Goal: Task Accomplishment & Management: Manage account settings

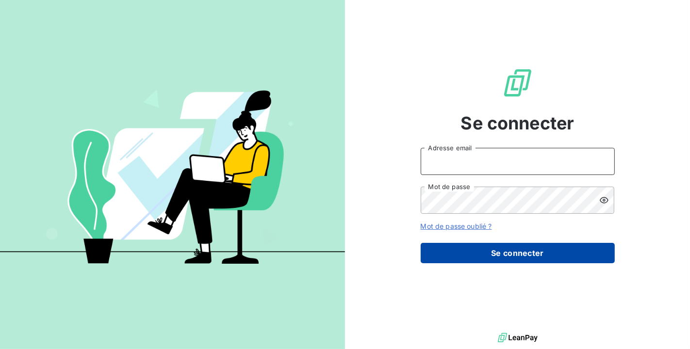
type input "christine.raillard@groupe-compas.com"
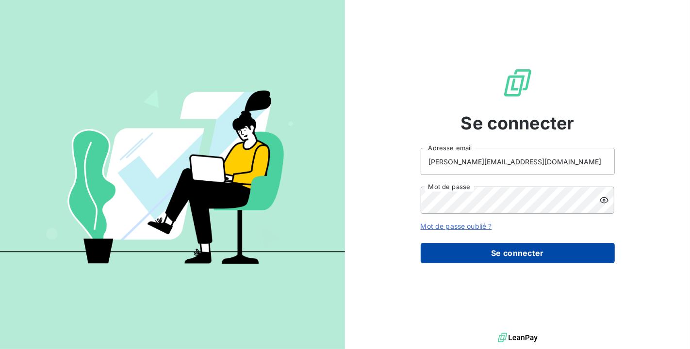
click at [490, 253] on button "Se connecter" at bounding box center [518, 253] width 194 height 20
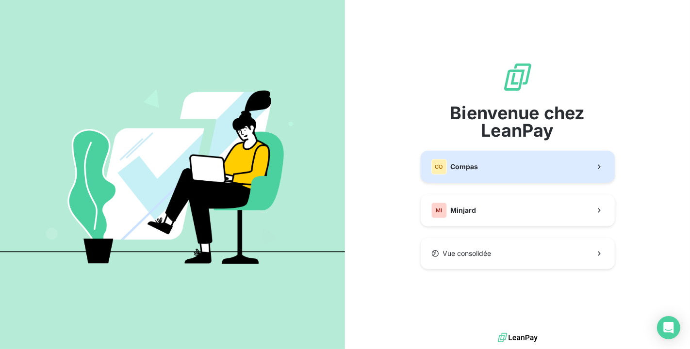
click at [496, 159] on button "CO Compas" at bounding box center [518, 167] width 194 height 32
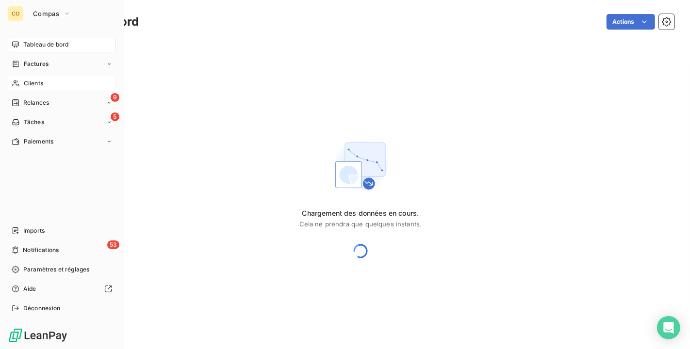
click at [21, 83] on div "Clients" at bounding box center [62, 84] width 108 height 16
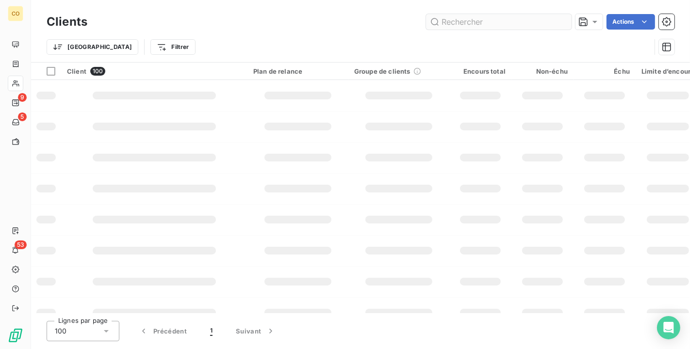
click at [492, 25] on input "text" at bounding box center [499, 22] width 146 height 16
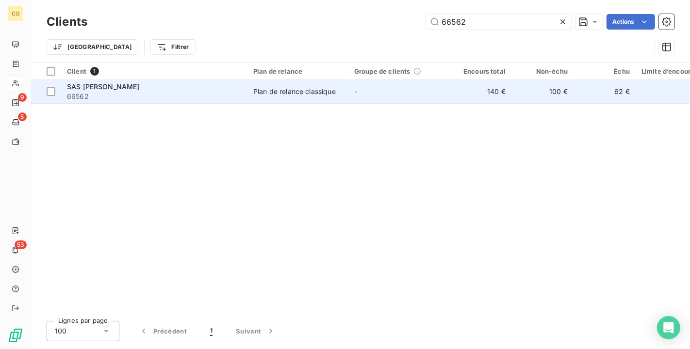
type input "66562"
click at [448, 94] on td "-" at bounding box center [398, 91] width 101 height 23
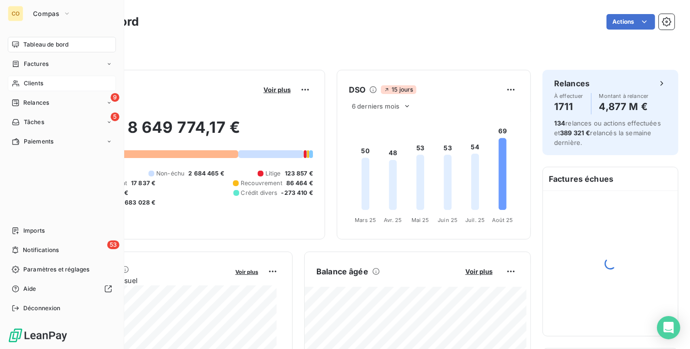
click at [43, 87] on span "Clients" at bounding box center [33, 83] width 19 height 9
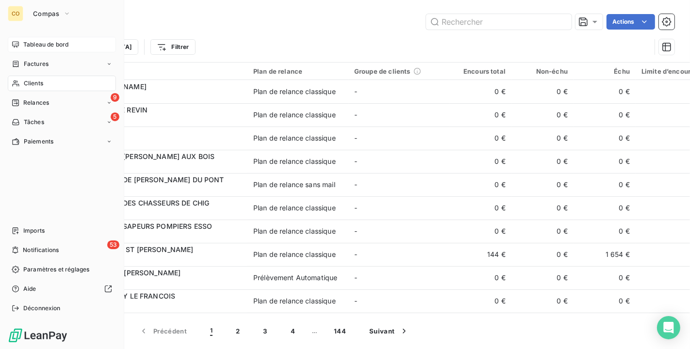
click at [36, 47] on span "Tableau de bord" at bounding box center [45, 44] width 45 height 9
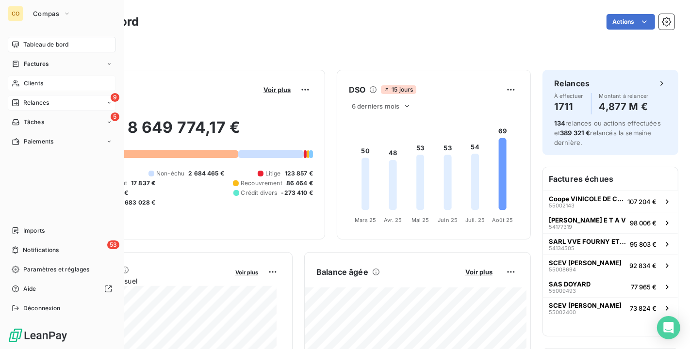
click at [47, 104] on span "Relances" at bounding box center [36, 102] width 26 height 9
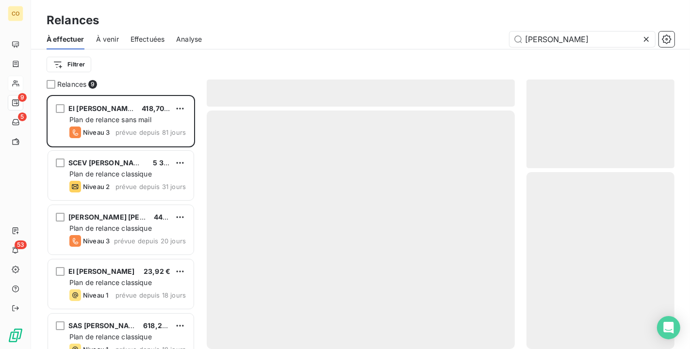
scroll to position [246, 140]
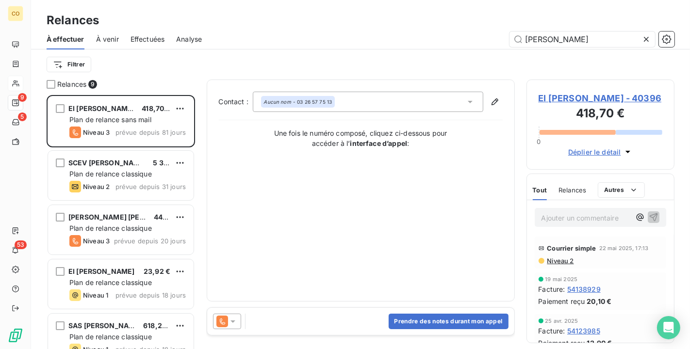
click at [650, 40] on icon at bounding box center [646, 39] width 10 height 10
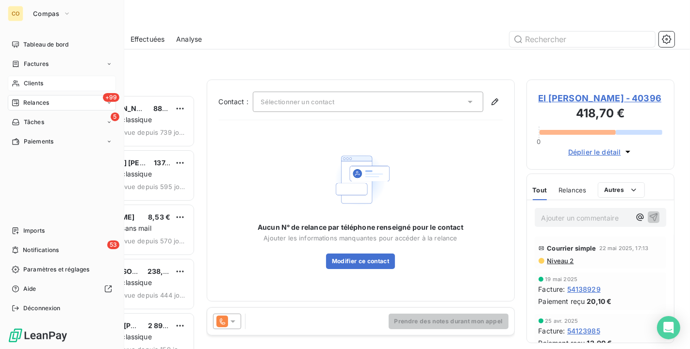
click at [36, 81] on span "Clients" at bounding box center [33, 83] width 19 height 9
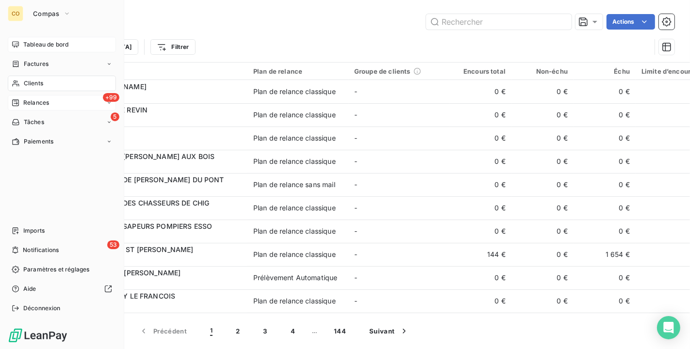
click at [54, 45] on span "Tableau de bord" at bounding box center [45, 44] width 45 height 9
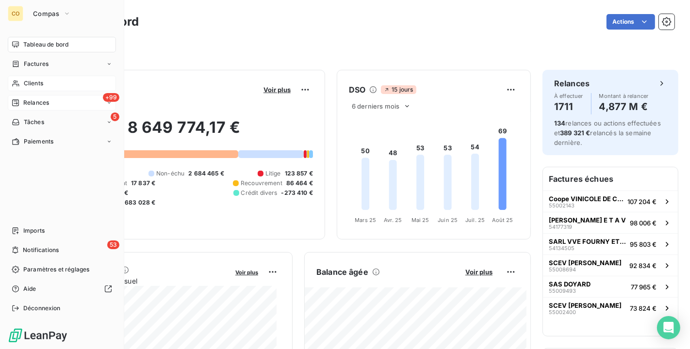
click at [43, 80] on span "Clients" at bounding box center [33, 83] width 19 height 9
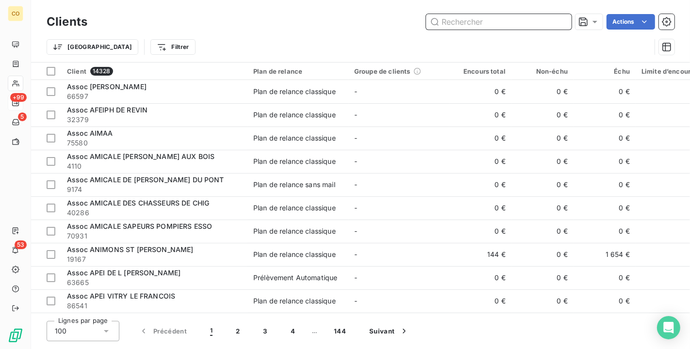
click at [489, 23] on input "text" at bounding box center [499, 22] width 146 height 16
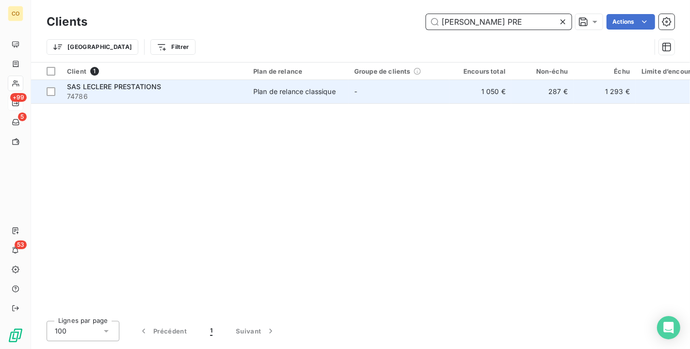
type input "LECLERE PRE"
click at [344, 92] on td "Plan de relance classique" at bounding box center [297, 91] width 101 height 23
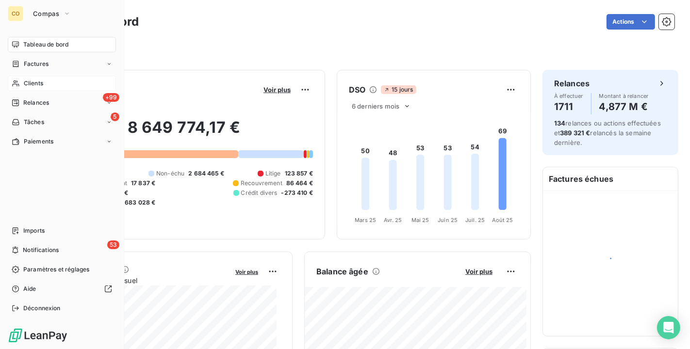
click at [30, 86] on span "Clients" at bounding box center [33, 83] width 19 height 9
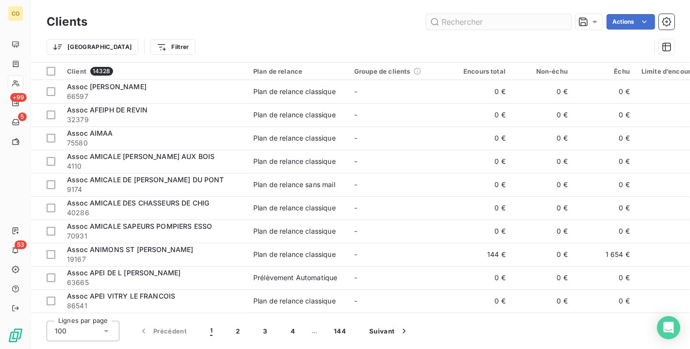
click at [464, 16] on input "text" at bounding box center [499, 22] width 146 height 16
click at [458, 23] on input "text" at bounding box center [499, 22] width 146 height 16
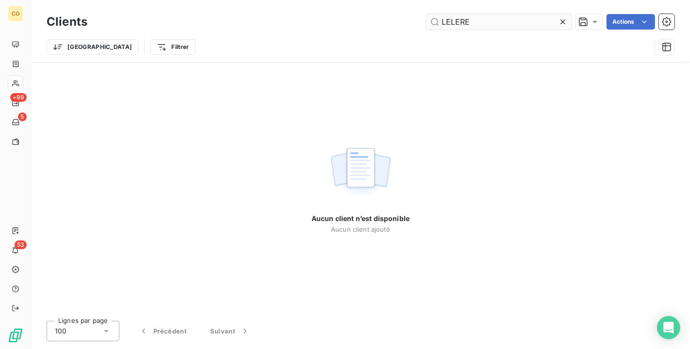
click at [451, 20] on input "LELERE" at bounding box center [499, 22] width 146 height 16
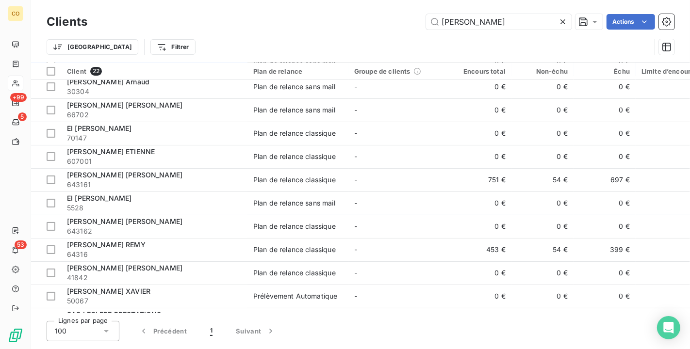
scroll to position [282, 0]
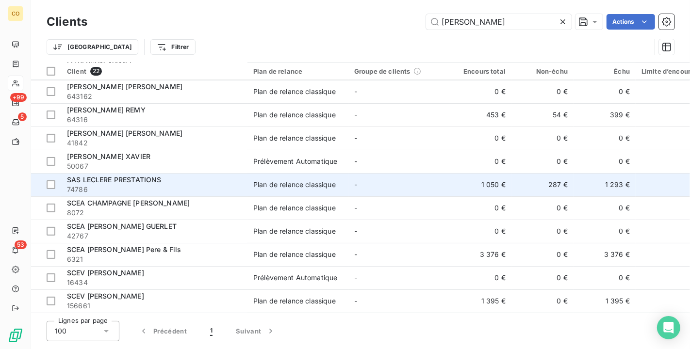
type input "LECLERE"
click at [421, 174] on td "-" at bounding box center [398, 184] width 101 height 23
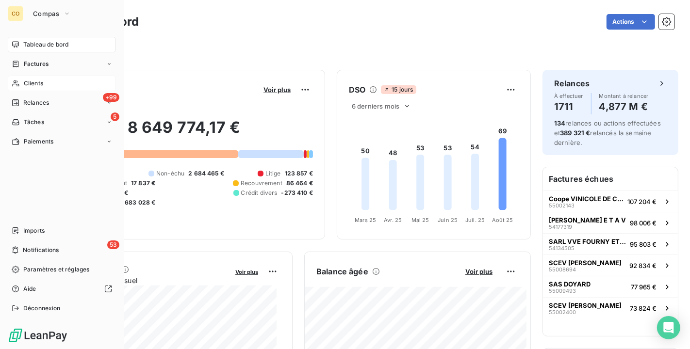
click at [20, 82] on div "Clients" at bounding box center [62, 84] width 108 height 16
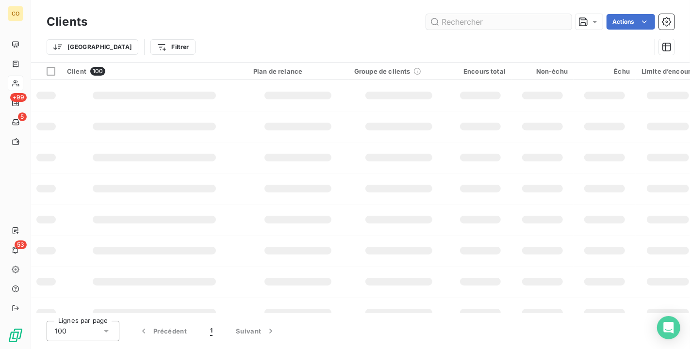
click at [497, 18] on input "text" at bounding box center [499, 22] width 146 height 16
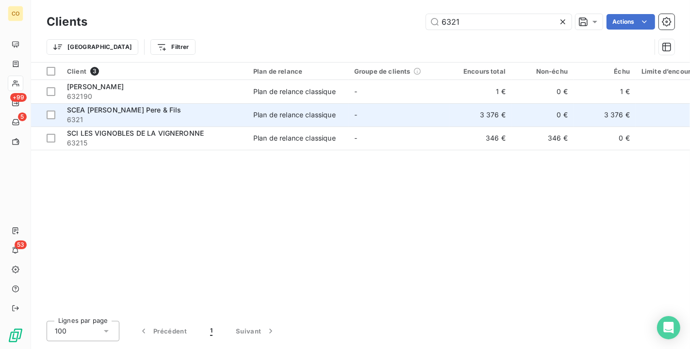
type input "6321"
click at [436, 114] on td "-" at bounding box center [398, 114] width 101 height 23
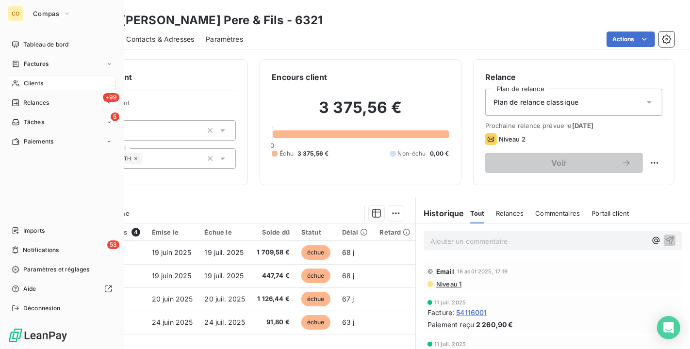
click at [33, 89] on div "Clients" at bounding box center [62, 84] width 108 height 16
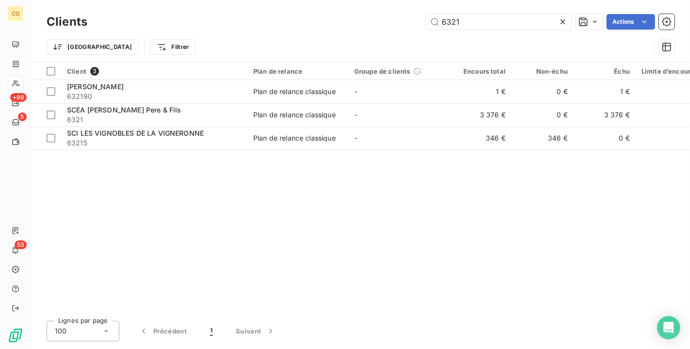
drag, startPoint x: 471, startPoint y: 22, endPoint x: 283, endPoint y: -3, distance: 189.3
click at [283, 0] on html "CO +99 5 53 Clients 6321 Actions Trier Filtrer Client 3 Plan de relance Groupe …" at bounding box center [345, 174] width 690 height 349
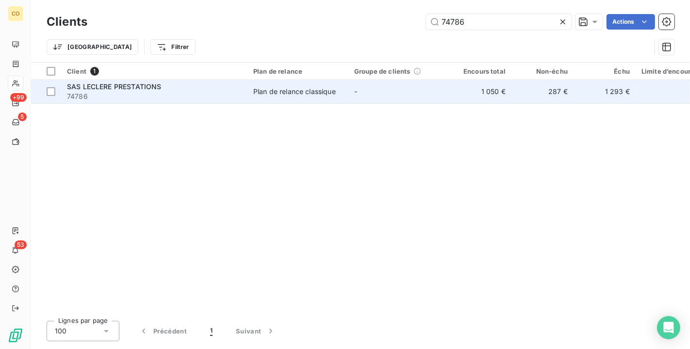
type input "74786"
click at [183, 95] on span "74786" at bounding box center [154, 97] width 175 height 10
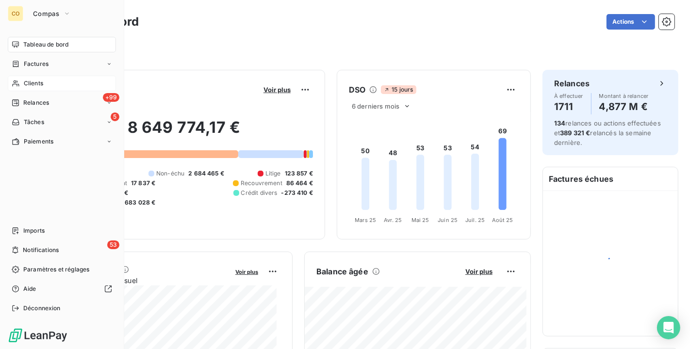
click at [34, 80] on span "Clients" at bounding box center [33, 83] width 19 height 9
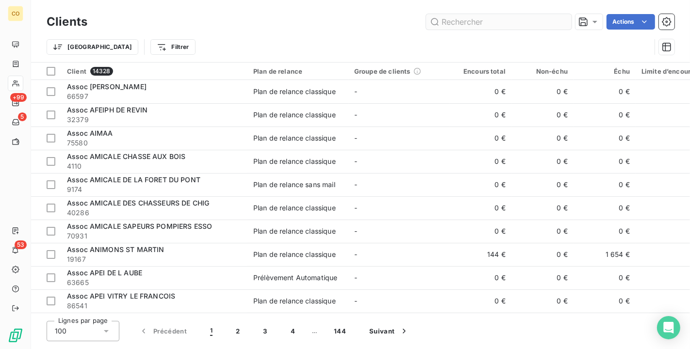
click at [473, 25] on input "text" at bounding box center [499, 22] width 146 height 16
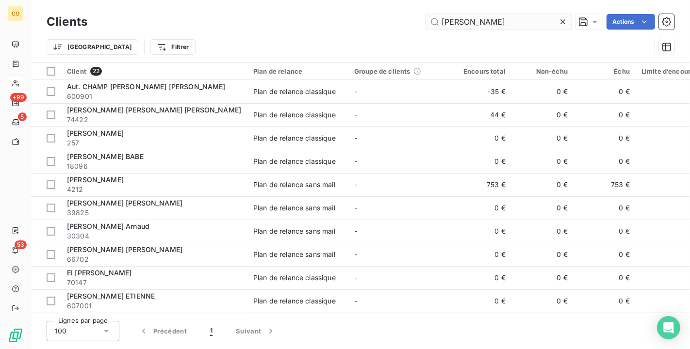
type input "LECLERE"
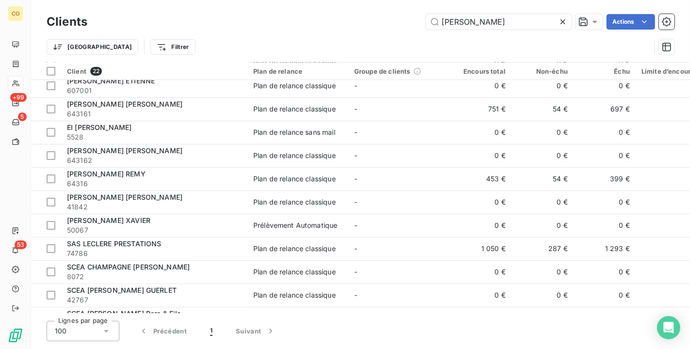
scroll to position [282, 0]
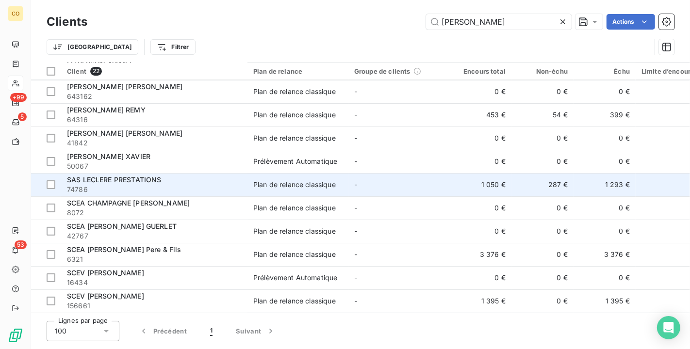
click at [224, 180] on div "SAS LECLERE PRESTATIONS" at bounding box center [154, 180] width 175 height 10
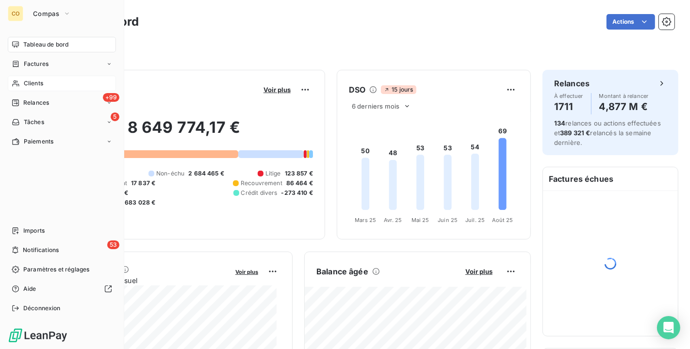
click at [44, 87] on div "Clients" at bounding box center [62, 84] width 108 height 16
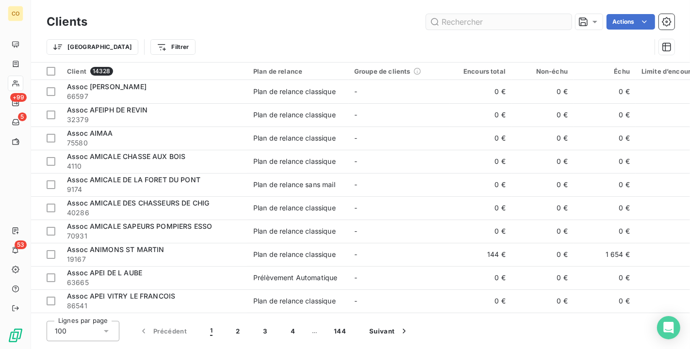
click at [452, 20] on input "text" at bounding box center [499, 22] width 146 height 16
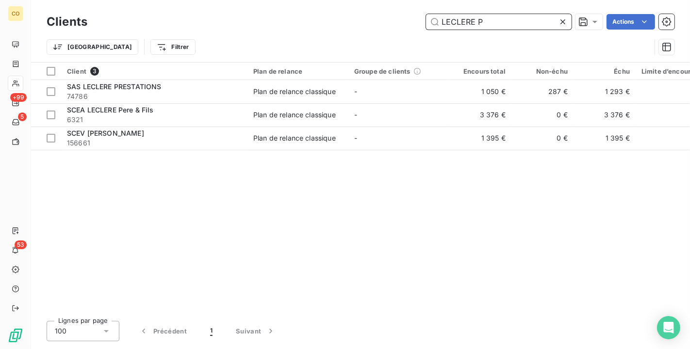
drag, startPoint x: 497, startPoint y: 25, endPoint x: 307, endPoint y: 3, distance: 190.8
click at [307, 3] on div "Clients LECLERE P Actions Trier Filtrer" at bounding box center [360, 31] width 659 height 62
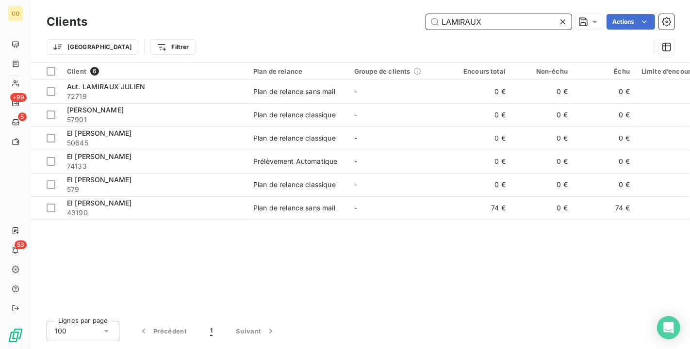
drag, startPoint x: 525, startPoint y: 16, endPoint x: 212, endPoint y: 16, distance: 312.8
click at [212, 16] on div "LAMIRAUX Actions" at bounding box center [386, 22] width 575 height 16
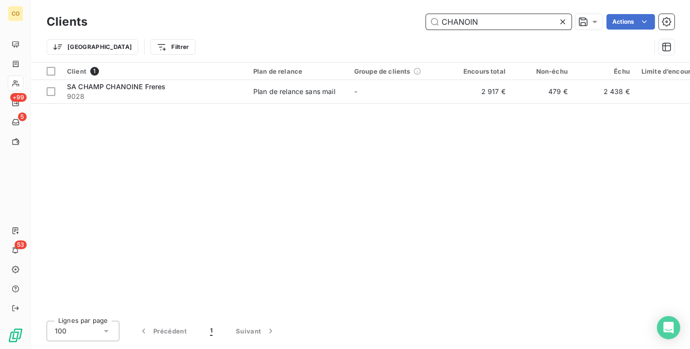
drag, startPoint x: 491, startPoint y: 24, endPoint x: 394, endPoint y: 3, distance: 99.2
click at [394, 3] on div "Clients CHANOIN Actions Trier Filtrer" at bounding box center [360, 31] width 659 height 62
drag, startPoint x: 516, startPoint y: 25, endPoint x: 61, endPoint y: -17, distance: 456.4
click at [61, 0] on html "CO +99 5 53 Clients CHAPOTEL Actions Trier Filtrer Client 1 Plan de relance Gro…" at bounding box center [345, 174] width 690 height 349
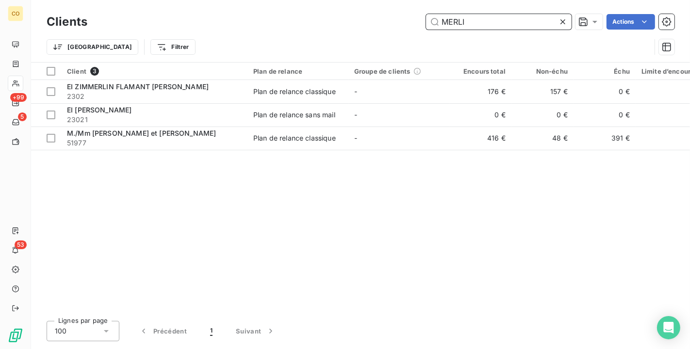
drag, startPoint x: 509, startPoint y: 25, endPoint x: 233, endPoint y: -4, distance: 278.0
click at [233, 0] on html "CO +99 5 53 Clients MERLI Actions Trier Filtrer Client 3 Plan de relance Groupe…" at bounding box center [345, 174] width 690 height 349
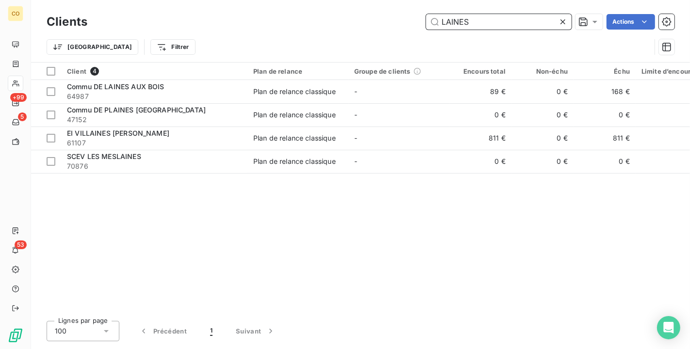
drag, startPoint x: 493, startPoint y: 27, endPoint x: 345, endPoint y: 23, distance: 147.5
click at [345, 23] on div "LAINES Actions" at bounding box center [386, 22] width 575 height 16
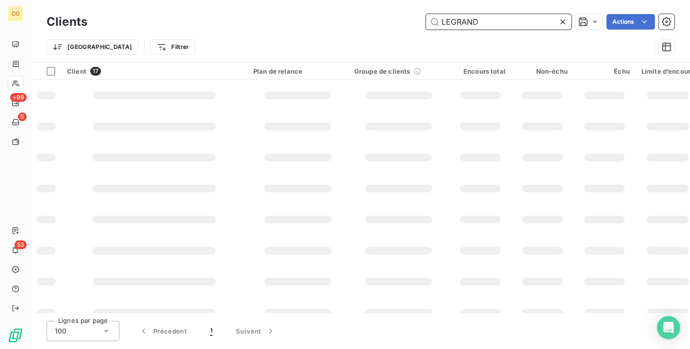
type input "LEGRAND"
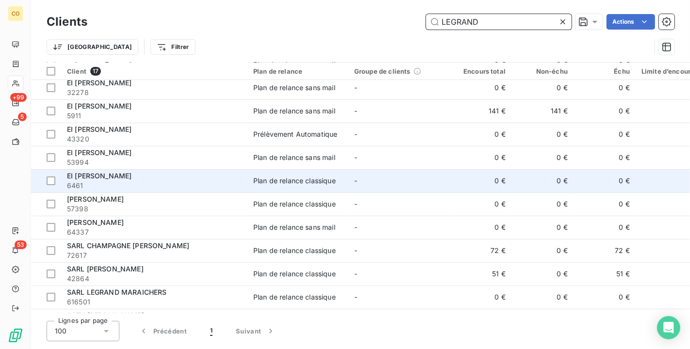
scroll to position [166, 0]
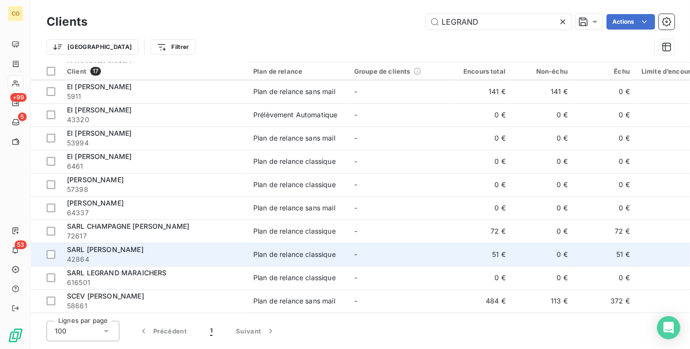
click at [327, 250] on div "Plan de relance classique" at bounding box center [294, 255] width 82 height 10
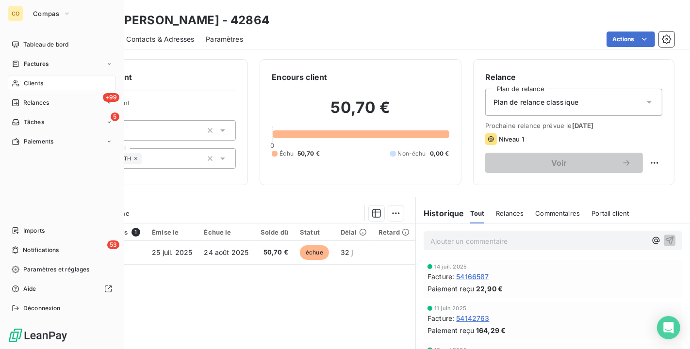
click at [22, 89] on div "Clients" at bounding box center [62, 84] width 108 height 16
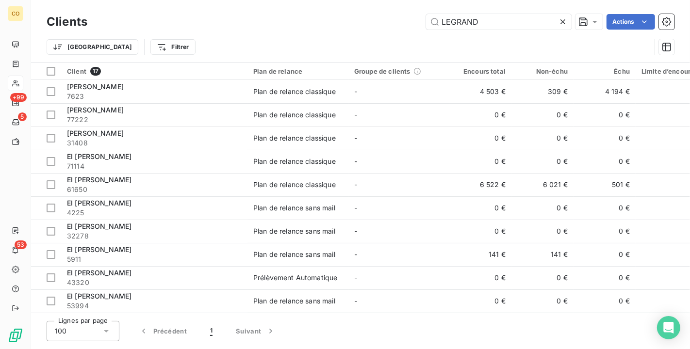
drag, startPoint x: 482, startPoint y: 26, endPoint x: 219, endPoint y: -11, distance: 265.5
click at [219, 0] on html "CO +99 5 53 Clients LEGRAND Actions Trier Filtrer Client 17 Plan de relance Gro…" at bounding box center [345, 174] width 690 height 349
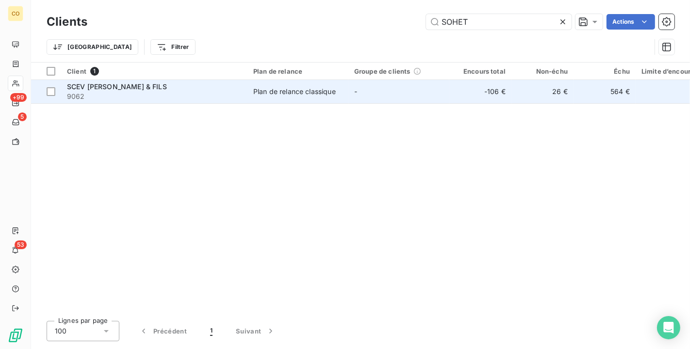
type input "SOHET"
click at [173, 96] on span "9062" at bounding box center [154, 97] width 175 height 10
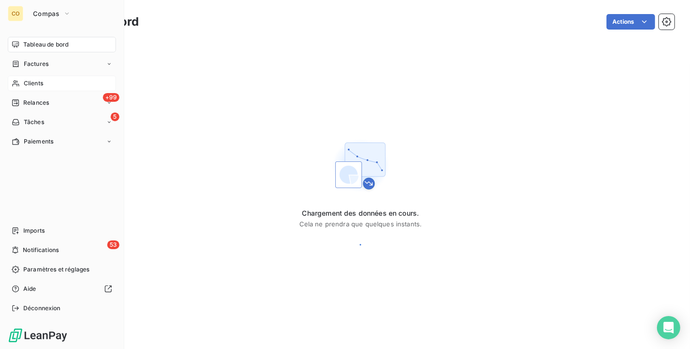
click at [45, 84] on div "Clients" at bounding box center [62, 84] width 108 height 16
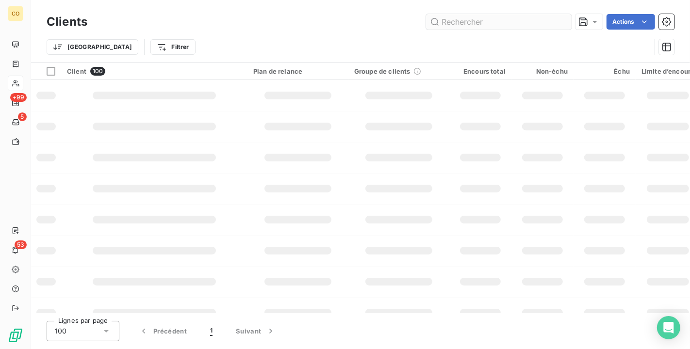
click at [467, 20] on input "text" at bounding box center [499, 22] width 146 height 16
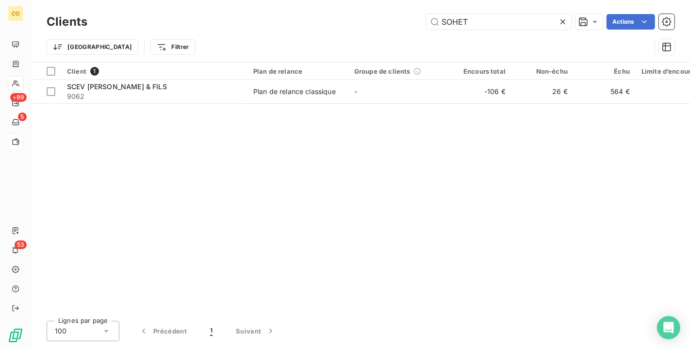
type input "SOHET"
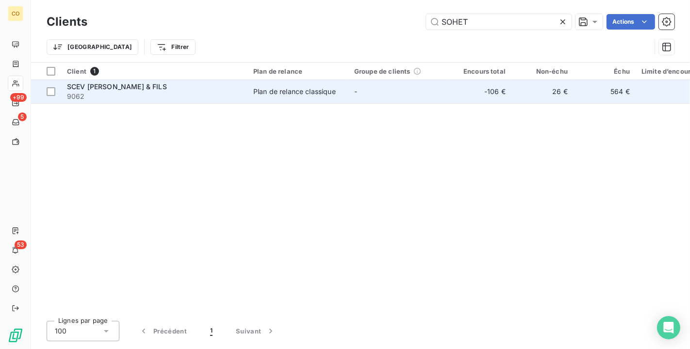
click at [355, 87] on span "-" at bounding box center [355, 91] width 3 height 8
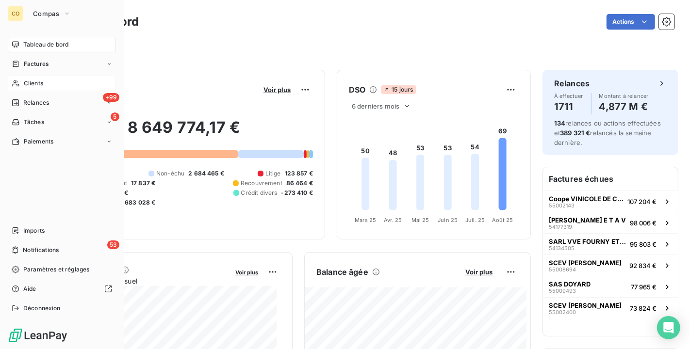
click at [24, 86] on span "Clients" at bounding box center [33, 83] width 19 height 9
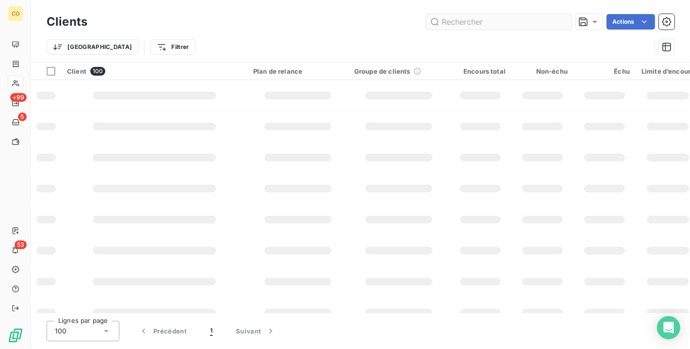
click at [503, 24] on input "text" at bounding box center [499, 22] width 146 height 16
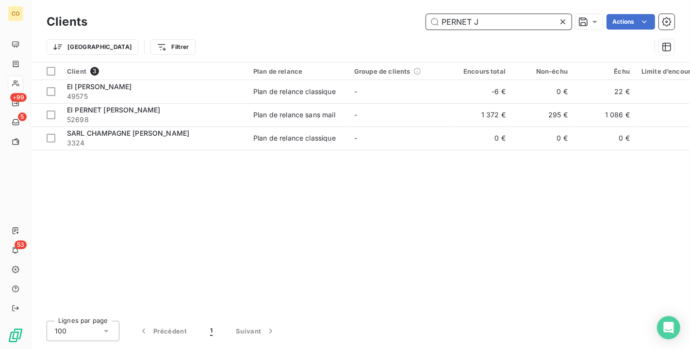
drag, startPoint x: 500, startPoint y: 26, endPoint x: 284, endPoint y: 18, distance: 216.5
click at [284, 18] on div "PERNET J Actions" at bounding box center [386, 22] width 575 height 16
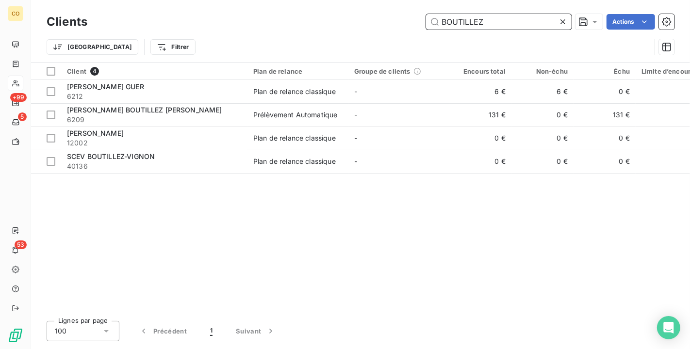
drag, startPoint x: 514, startPoint y: 25, endPoint x: 222, endPoint y: 24, distance: 292.5
click at [222, 24] on div "BOUTILLEZ Actions" at bounding box center [386, 22] width 575 height 16
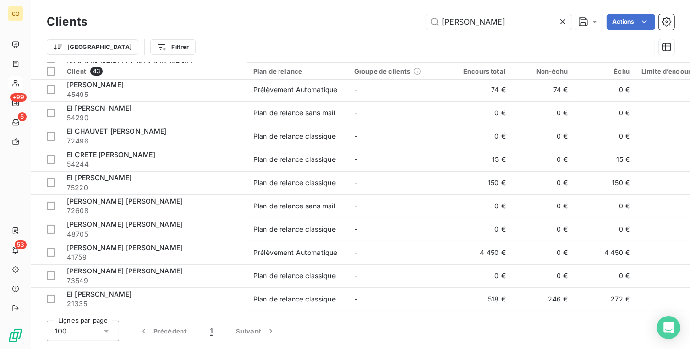
scroll to position [70, 0]
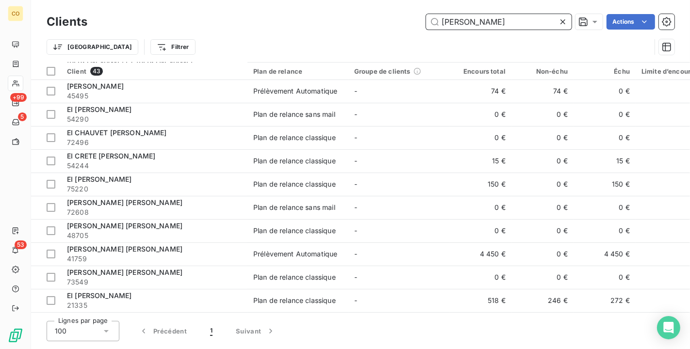
drag, startPoint x: 522, startPoint y: 17, endPoint x: 225, endPoint y: 18, distance: 297.8
click at [225, 18] on div "MATHIEU Actions" at bounding box center [386, 22] width 575 height 16
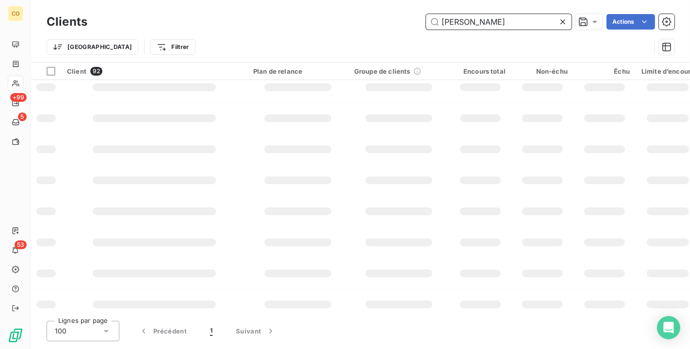
scroll to position [0, 0]
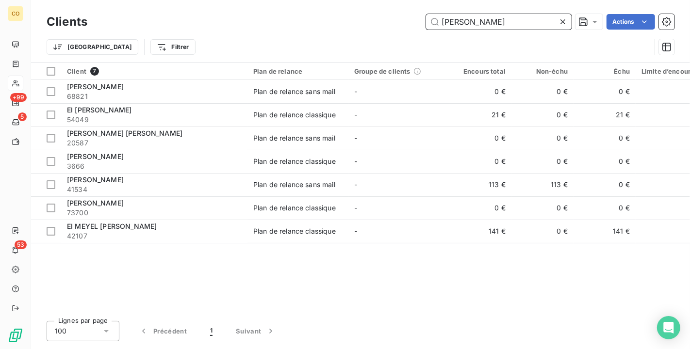
drag, startPoint x: 508, startPoint y: 23, endPoint x: 238, endPoint y: 19, distance: 270.2
click at [238, 20] on div "BERNARDON Actions" at bounding box center [386, 22] width 575 height 16
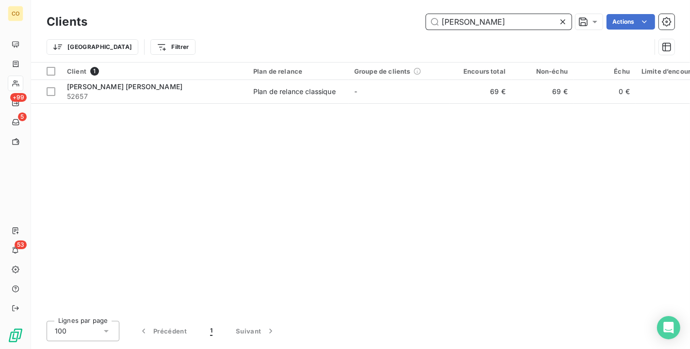
drag, startPoint x: 529, startPoint y: 25, endPoint x: 309, endPoint y: 0, distance: 221.1
click at [309, 0] on div "Clients FERAT ROBERT Actions Trier Filtrer" at bounding box center [360, 31] width 659 height 62
drag, startPoint x: 519, startPoint y: 20, endPoint x: 170, endPoint y: 16, distance: 348.7
click at [170, 16] on div "MARIE MERCIER Actions" at bounding box center [386, 22] width 575 height 16
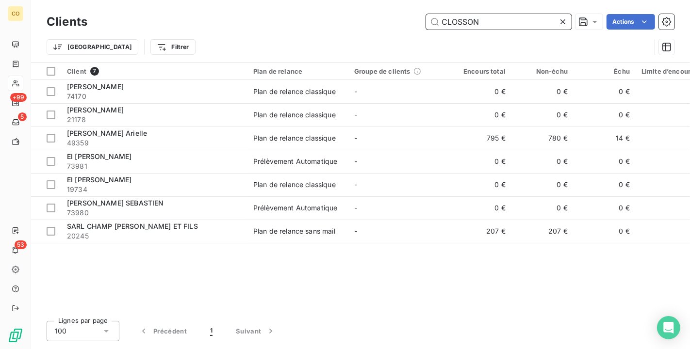
type input "CLOSSON"
drag, startPoint x: 492, startPoint y: 24, endPoint x: 313, endPoint y: -3, distance: 180.9
click at [313, 0] on html "CO +99 5 53 Clients CLOSSON Actions Trier Filtrer Client 7 Plan de relance Grou…" at bounding box center [345, 174] width 690 height 349
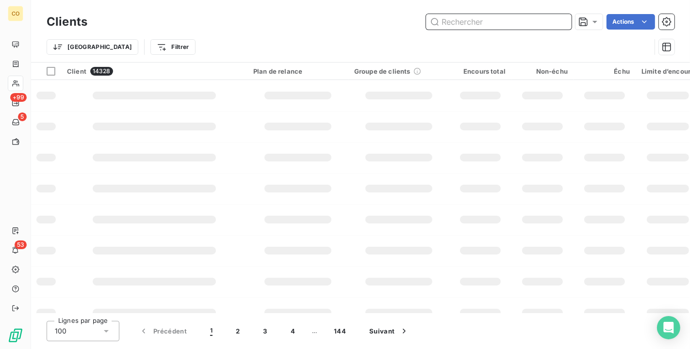
click at [499, 28] on input "text" at bounding box center [499, 22] width 146 height 16
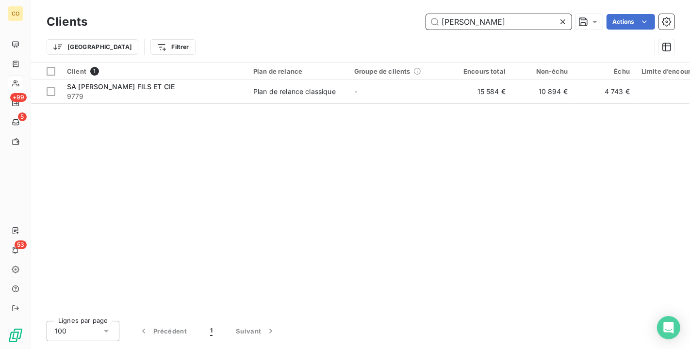
drag, startPoint x: 524, startPoint y: 26, endPoint x: 271, endPoint y: -3, distance: 254.8
click at [271, 0] on html "CO +99 5 53 Clients JOSEPH PER Actions Trier Filtrer Client 1 Plan de relance G…" at bounding box center [345, 174] width 690 height 349
type input "RENE JARDIN"
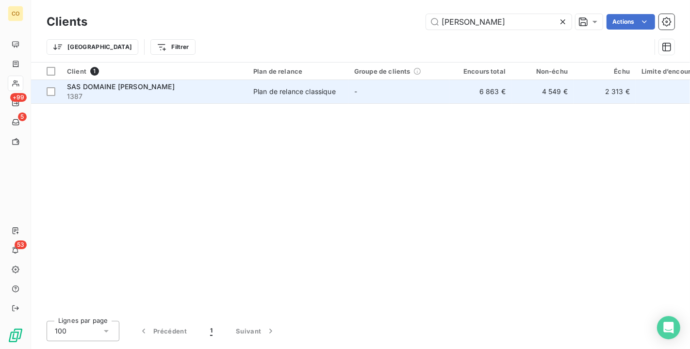
click at [275, 99] on td "Plan de relance classique" at bounding box center [297, 91] width 101 height 23
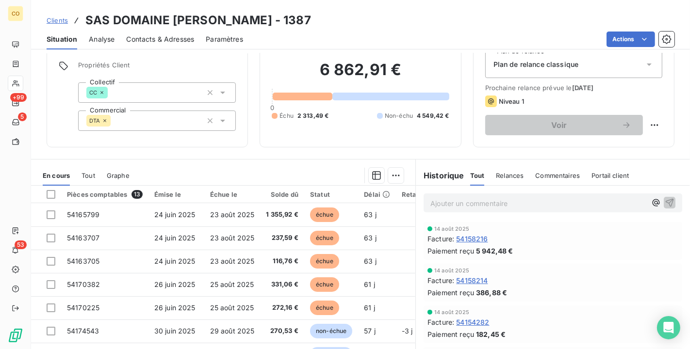
scroll to position [90, 0]
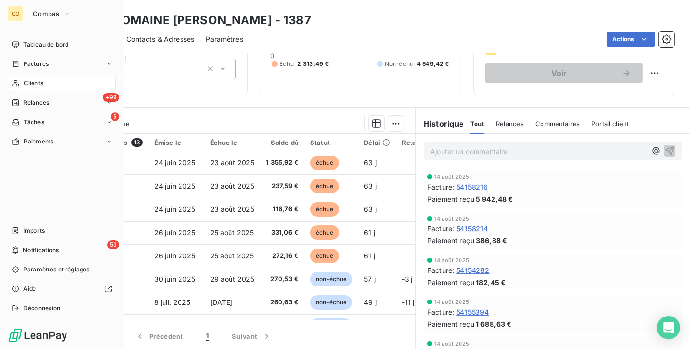
click at [24, 86] on span "Clients" at bounding box center [33, 83] width 19 height 9
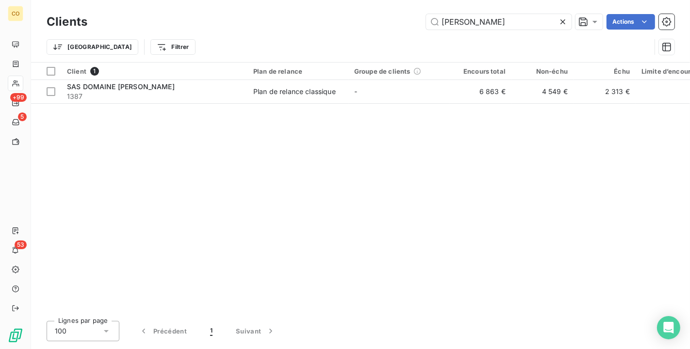
drag, startPoint x: 501, startPoint y: 15, endPoint x: 156, endPoint y: -17, distance: 345.9
click at [156, 0] on html "CO +99 5 53 Clients RENE JARDIN Actions Trier Filtrer Client 1 Plan de relance …" at bounding box center [345, 174] width 690 height 349
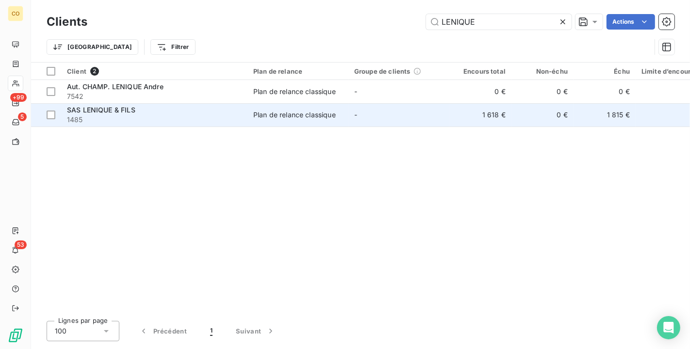
type input "LENIQUE"
click at [293, 122] on td "Plan de relance classique" at bounding box center [297, 114] width 101 height 23
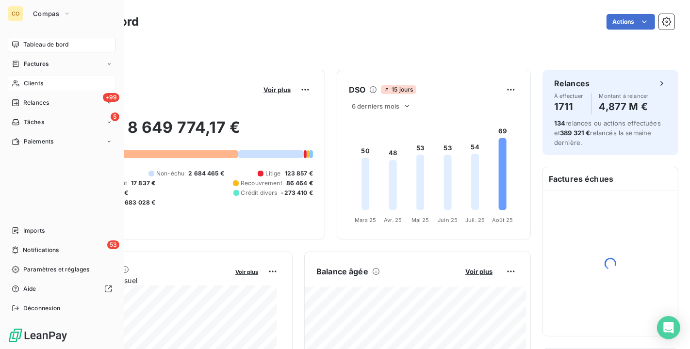
click at [30, 80] on span "Clients" at bounding box center [33, 83] width 19 height 9
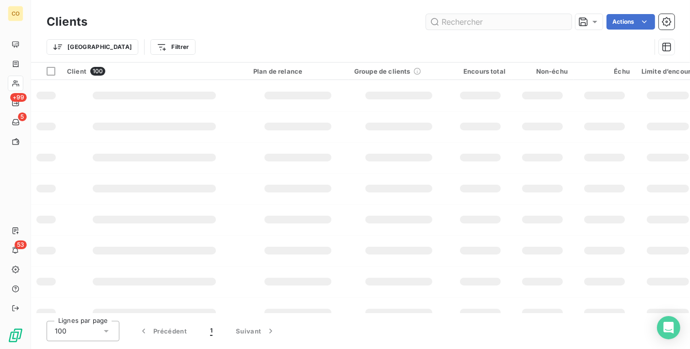
click at [493, 23] on input "text" at bounding box center [499, 22] width 146 height 16
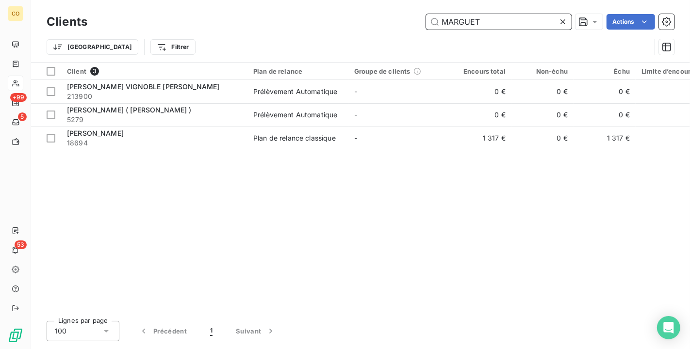
drag, startPoint x: 502, startPoint y: 16, endPoint x: 247, endPoint y: 1, distance: 256.0
click at [247, 1] on div "Clients MARGUET Actions Trier Filtrer" at bounding box center [360, 31] width 659 height 62
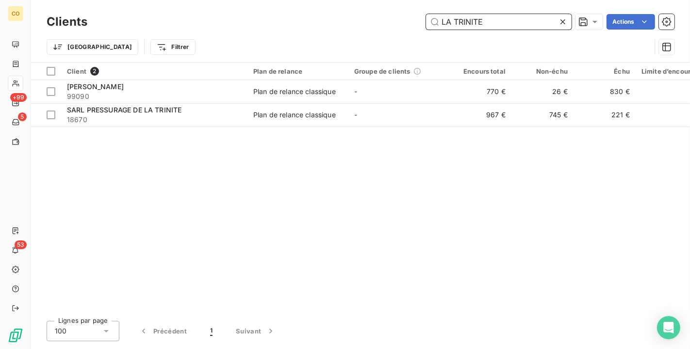
drag, startPoint x: 495, startPoint y: 20, endPoint x: 252, endPoint y: -2, distance: 243.5
click at [252, 0] on html "CO +99 5 53 Clients LA TRINITE Actions Trier Filtrer Client 2 Plan de relance G…" at bounding box center [345, 174] width 690 height 349
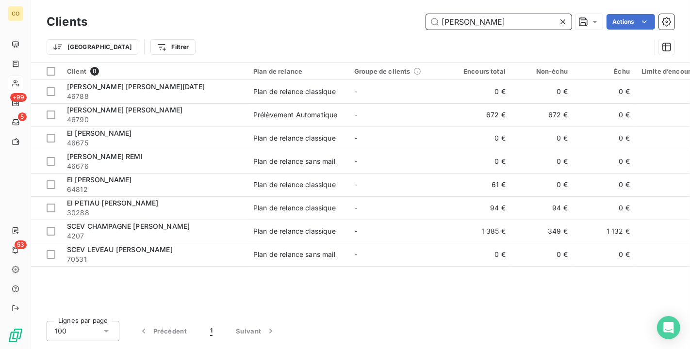
drag, startPoint x: 488, startPoint y: 14, endPoint x: 294, endPoint y: 14, distance: 194.0
click at [294, 14] on div "LEBLOND Actions" at bounding box center [386, 22] width 575 height 16
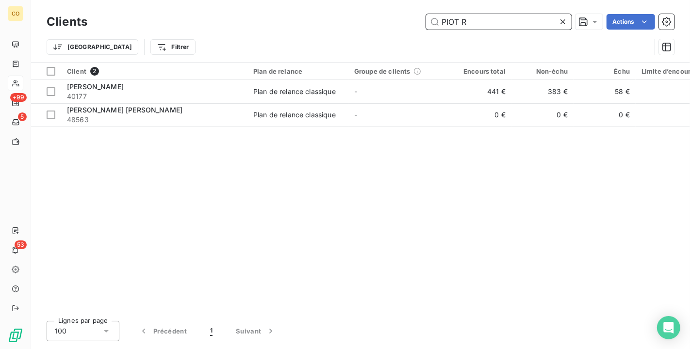
drag, startPoint x: 514, startPoint y: 26, endPoint x: 328, endPoint y: 14, distance: 186.6
click at [329, 15] on div "PIOT R Actions" at bounding box center [386, 22] width 575 height 16
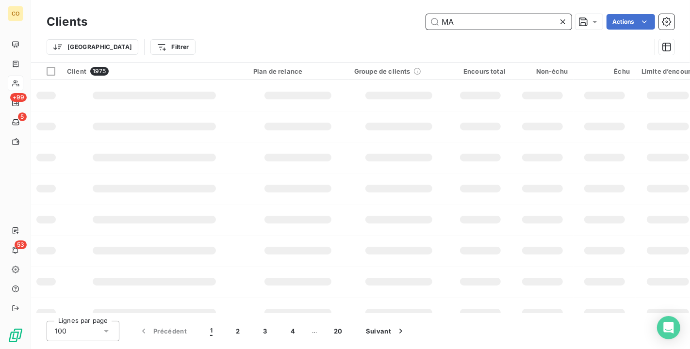
type input "M"
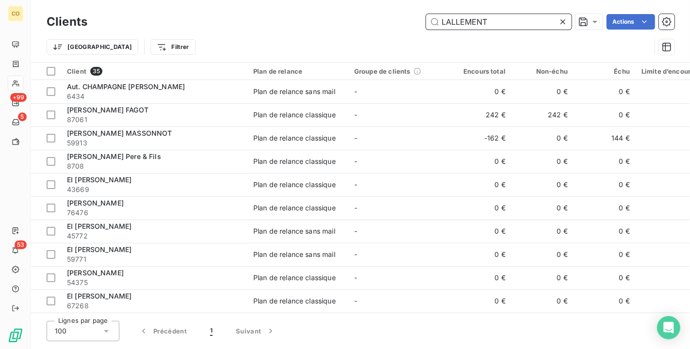
drag, startPoint x: 502, startPoint y: 17, endPoint x: 327, endPoint y: 7, distance: 175.4
click at [327, 7] on div "Clients LALLEMENT Actions Trier Filtrer" at bounding box center [360, 31] width 659 height 62
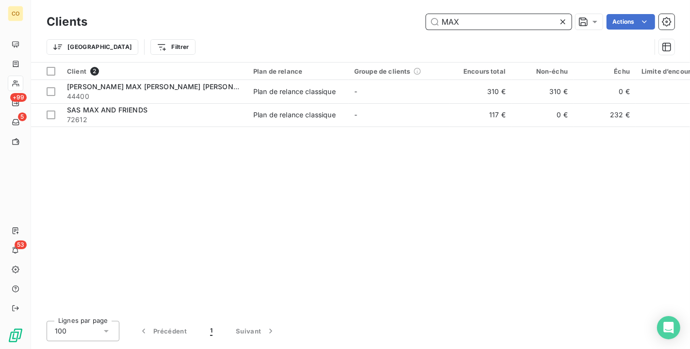
drag, startPoint x: 472, startPoint y: 16, endPoint x: 260, endPoint y: -13, distance: 213.9
click at [260, 0] on html "CO +99 5 53 Clients MAX Actions Trier Filtrer Client 2 Plan de relance Groupe d…" at bounding box center [345, 174] width 690 height 349
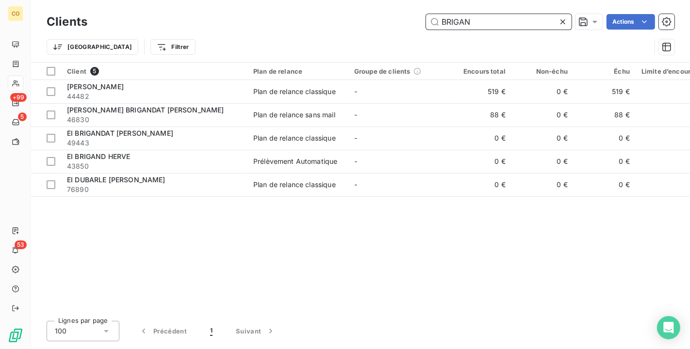
drag, startPoint x: 497, startPoint y: 22, endPoint x: 215, endPoint y: -11, distance: 283.7
click at [215, 0] on html "CO +99 5 53 Clients BRIGAN Actions Trier Filtrer Client 5 Plan de relance Group…" at bounding box center [345, 174] width 690 height 349
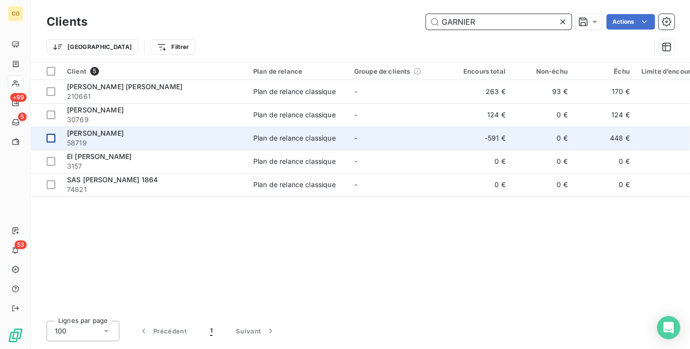
type input "GARNIER"
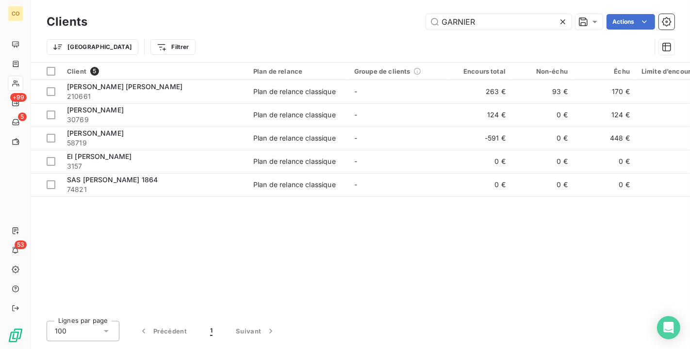
drag, startPoint x: 505, startPoint y: 14, endPoint x: 167, endPoint y: -1, distance: 338.4
click at [167, 0] on html "CO +99 5 53 Clients GARNIER Actions Trier Filtrer Client 5 Plan de relance Grou…" at bounding box center [345, 174] width 690 height 349
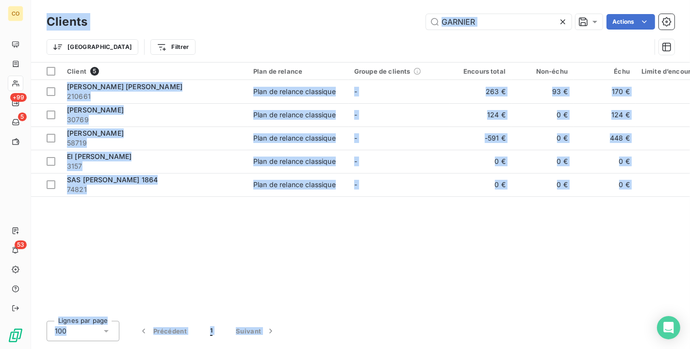
click at [521, 44] on div "Trier Filtrer" at bounding box center [349, 47] width 604 height 18
click at [566, 18] on icon at bounding box center [563, 22] width 10 height 10
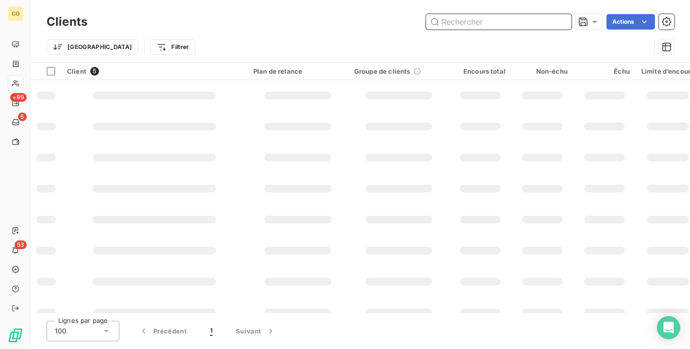
click at [513, 20] on input "text" at bounding box center [499, 22] width 146 height 16
type input "B"
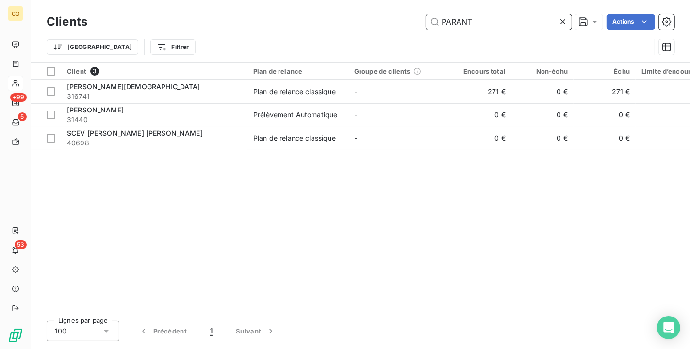
drag, startPoint x: 499, startPoint y: 15, endPoint x: 269, endPoint y: -16, distance: 232.5
click at [269, 0] on html "CO +99 5 53 Clients PARANT Actions Trier Filtrer Client 3 Plan de relance Group…" at bounding box center [345, 174] width 690 height 349
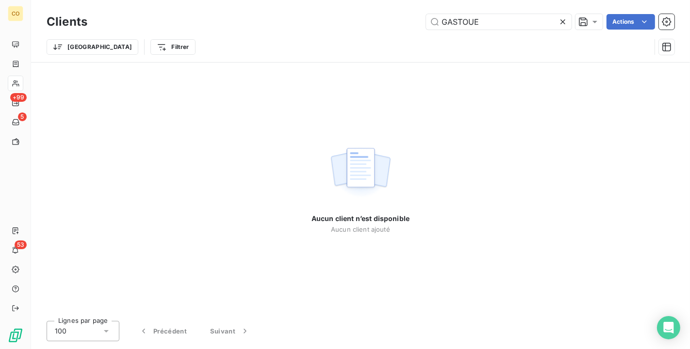
click at [34, 86] on div "Aucun client n’est disponible Aucun client ajouté" at bounding box center [360, 188] width 659 height 251
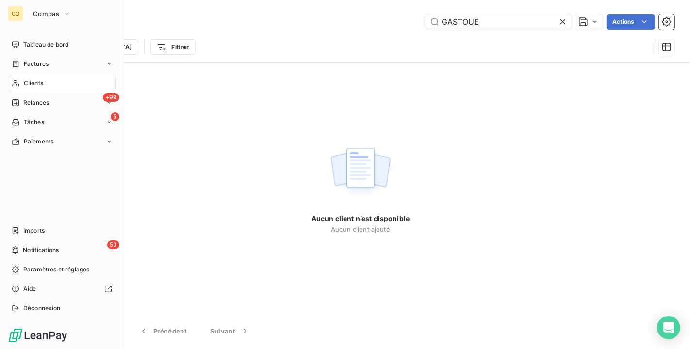
click at [47, 3] on div "CO Compas Tableau de bord Factures Clients +99 Relances 5 Tâches Paiements Impo…" at bounding box center [62, 174] width 124 height 349
click at [49, 4] on div "CO Compas Tableau de bord Factures Clients +99 Relances 5 Tâches Paiements Impo…" at bounding box center [62, 174] width 124 height 349
click at [49, 6] on button "Compas" at bounding box center [51, 14] width 49 height 16
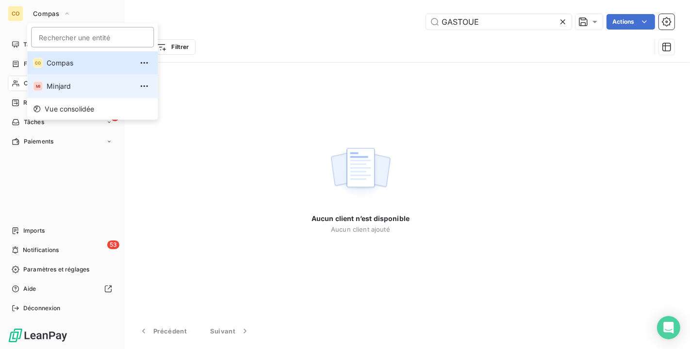
click at [61, 80] on li "MI Minjard" at bounding box center [92, 86] width 130 height 23
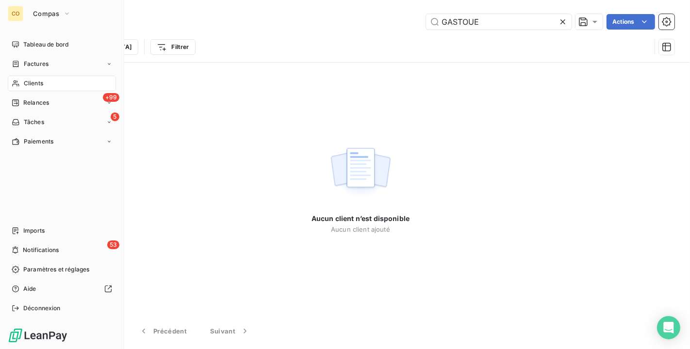
type input "BRAFR"
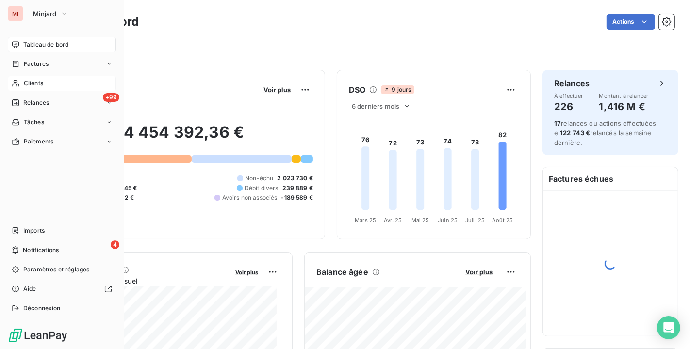
click at [27, 84] on span "Clients" at bounding box center [33, 83] width 19 height 9
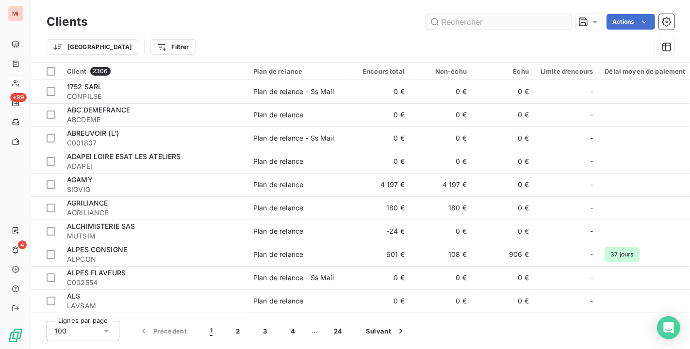
click at [494, 16] on input "text" at bounding box center [499, 22] width 146 height 16
type input "B"
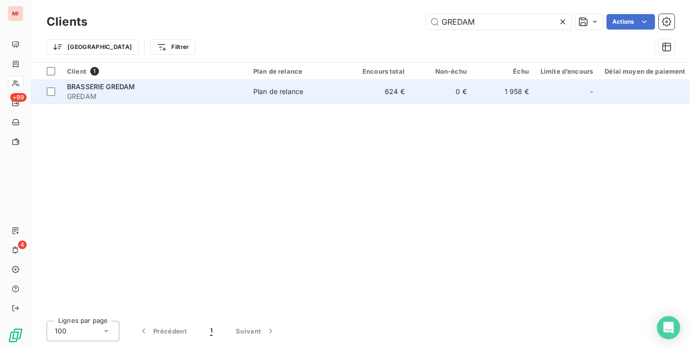
type input "GREDAM"
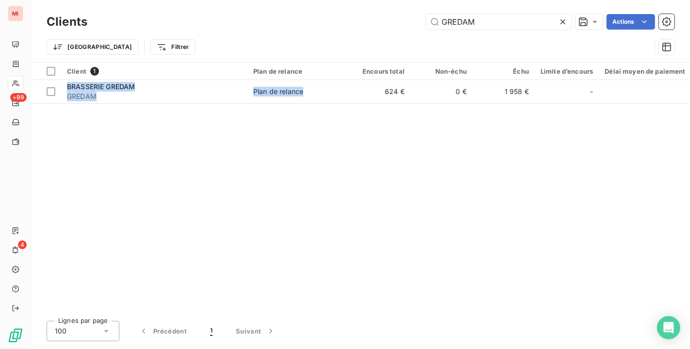
click at [335, 103] on div "Client 1 Plan de relance Encours total Non-échu Échu Limite d’encours Délai moy…" at bounding box center [360, 188] width 659 height 251
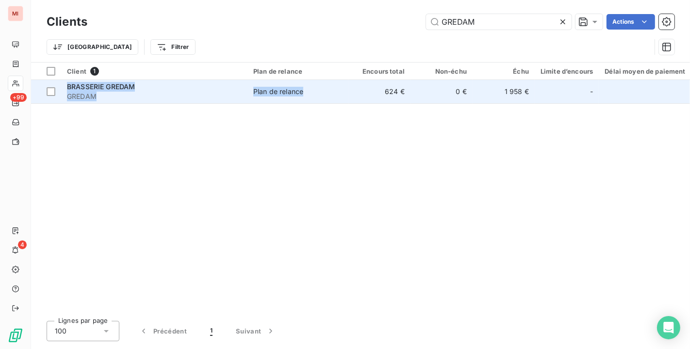
drag, startPoint x: 335, startPoint y: 103, endPoint x: 305, endPoint y: 88, distance: 33.6
click at [305, 88] on span "Plan de relance" at bounding box center [297, 92] width 89 height 10
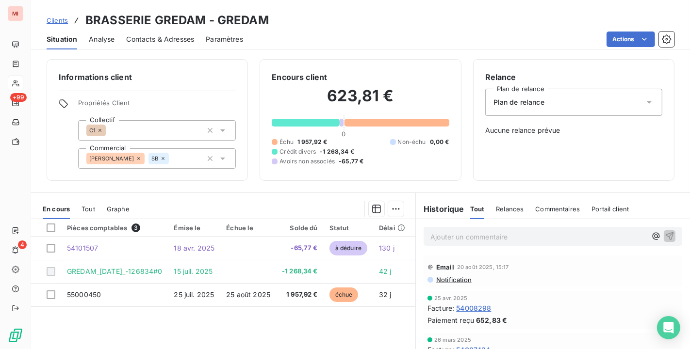
click at [457, 278] on span "Notification" at bounding box center [453, 280] width 36 height 8
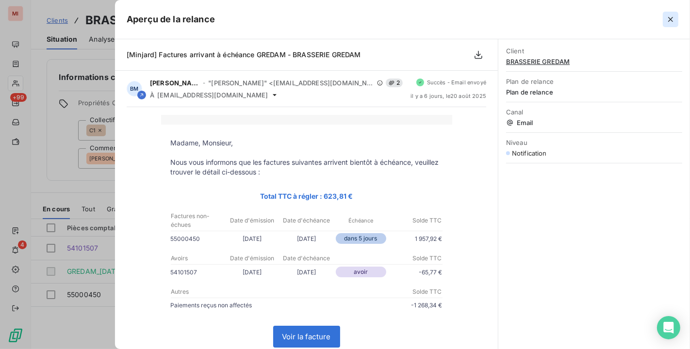
click at [670, 18] on icon "button" at bounding box center [670, 20] width 10 height 10
